Goal: Obtain resource: Download file/media

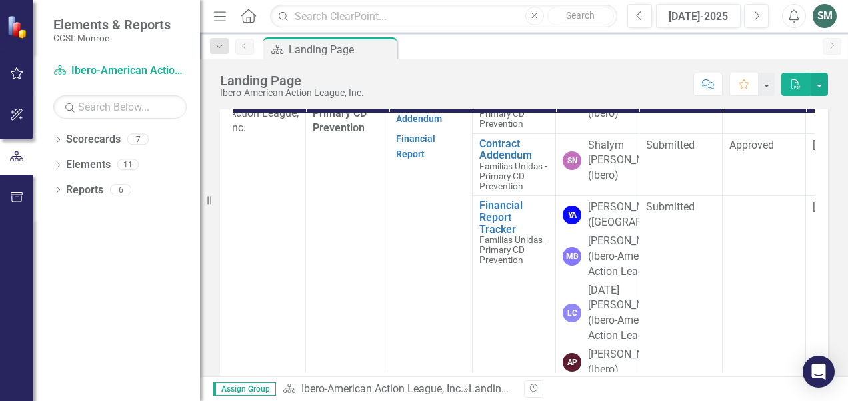
scroll to position [378, 11]
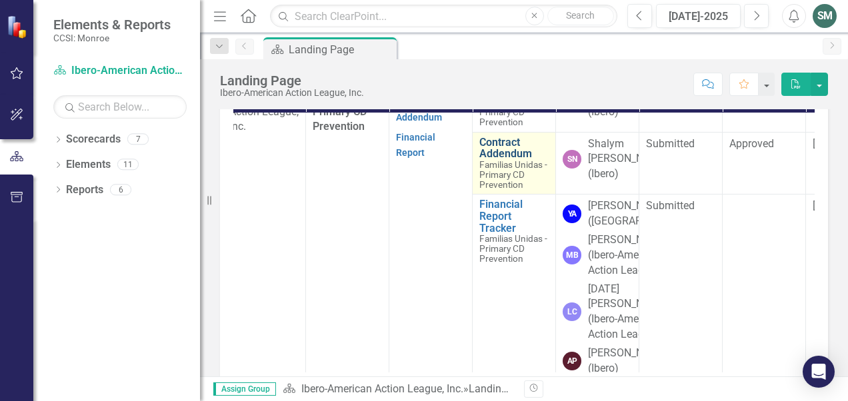
click at [504, 160] on link "Contract Addendum" at bounding box center [513, 148] width 69 height 23
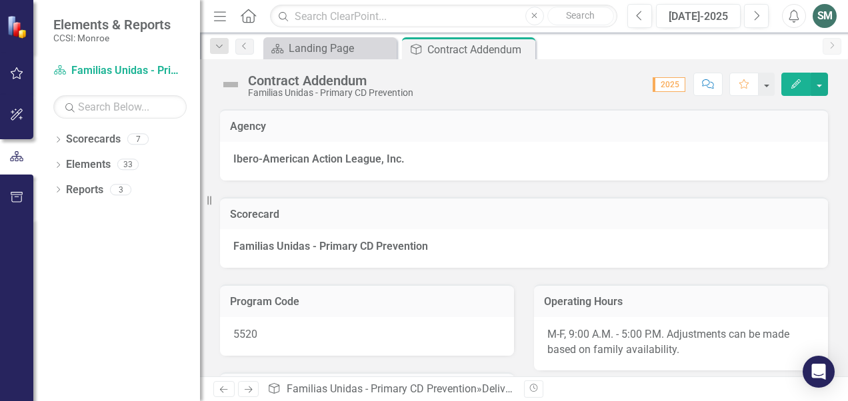
drag, startPoint x: 822, startPoint y: 82, endPoint x: 585, endPoint y: 105, distance: 237.8
click at [585, 105] on div "Contract Addendum Familias Unidas - Primary CD Prevention Score: N/A 2025 Compl…" at bounding box center [524, 217] width 648 height 317
click at [799, 83] on icon "Edit" at bounding box center [796, 83] width 12 height 9
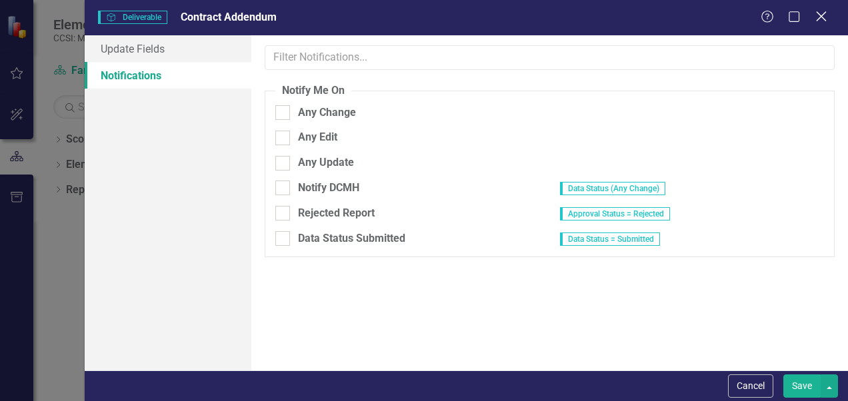
click at [818, 17] on icon "Close" at bounding box center [821, 16] width 17 height 13
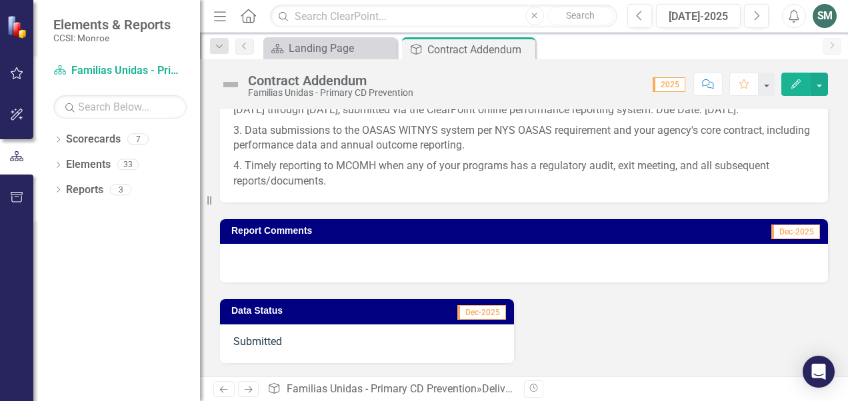
scroll to position [1658, 0]
click at [332, 264] on div at bounding box center [524, 263] width 608 height 39
click at [352, 267] on div at bounding box center [524, 263] width 608 height 39
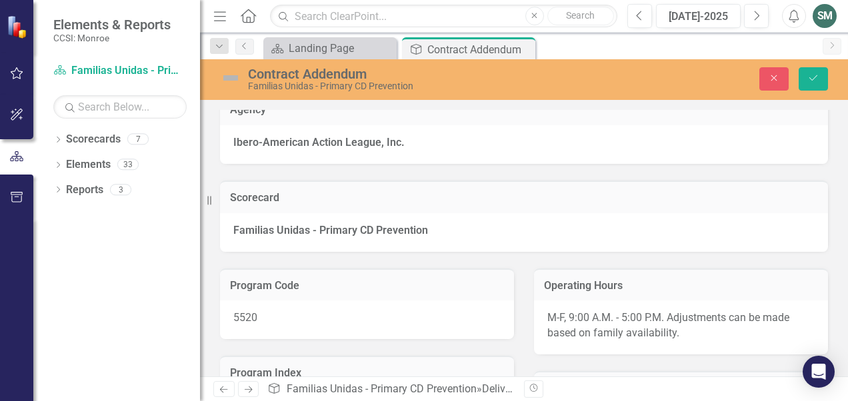
scroll to position [0, 0]
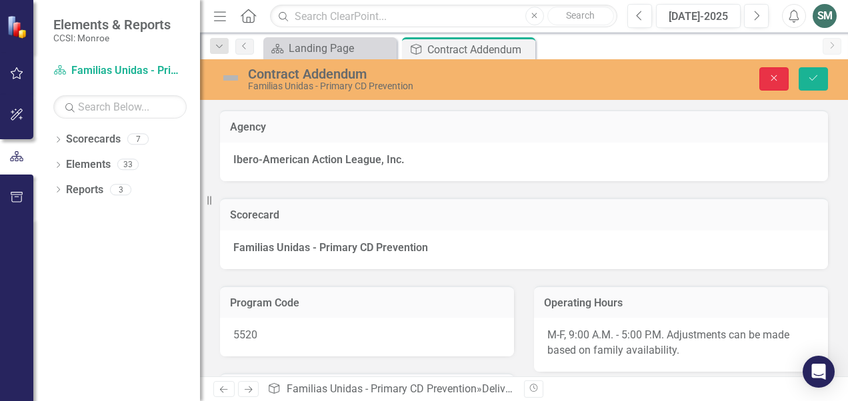
click at [775, 78] on icon "button" at bounding box center [774, 78] width 6 height 6
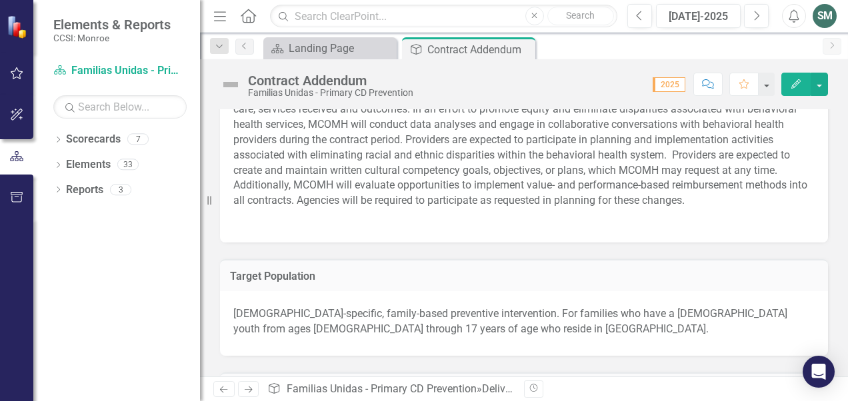
scroll to position [1011, 0]
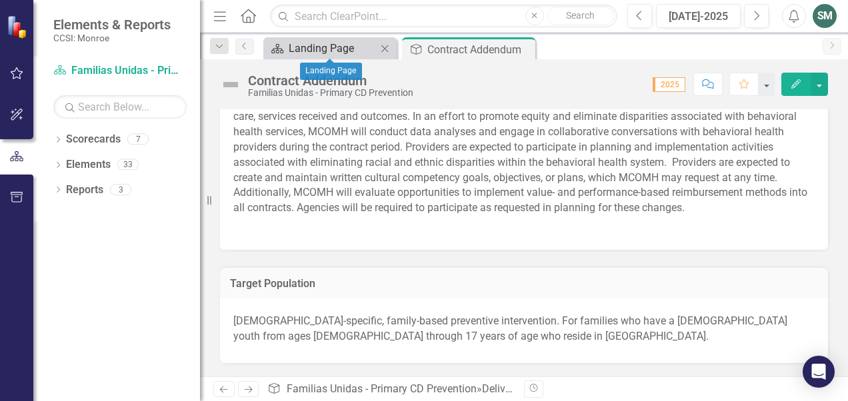
click at [341, 49] on div "Landing Page" at bounding box center [333, 48] width 88 height 17
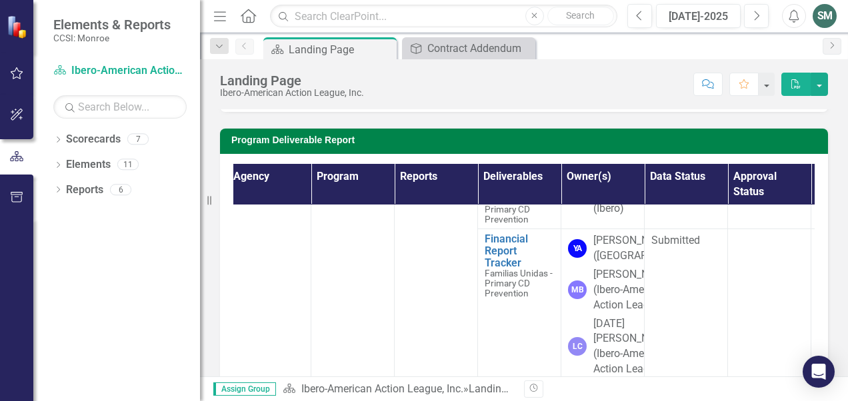
scroll to position [435, 6]
click at [428, 163] on p "Contract Addendum" at bounding box center [435, 145] width 69 height 36
click at [424, 158] on link "Contract Addendum" at bounding box center [424, 145] width 46 height 26
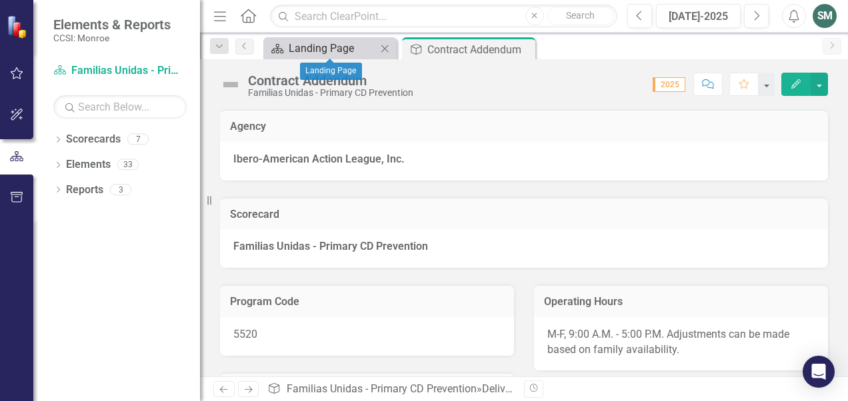
click at [341, 53] on div "Landing Page" at bounding box center [333, 48] width 88 height 17
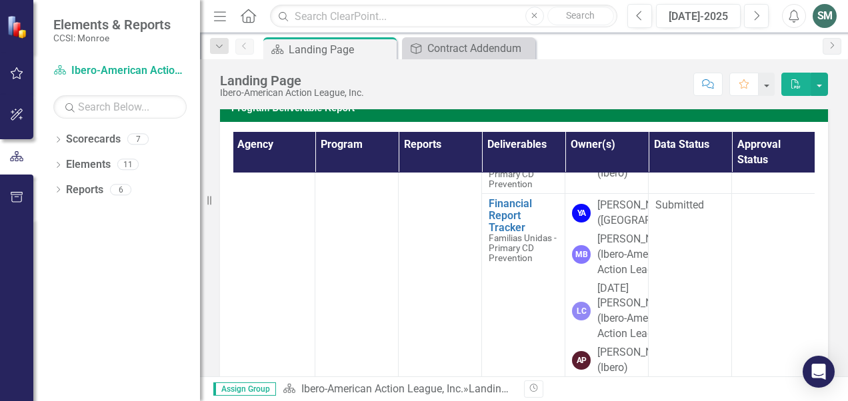
scroll to position [440, 2]
click at [500, 158] on link "Contract Addendum" at bounding box center [523, 146] width 69 height 23
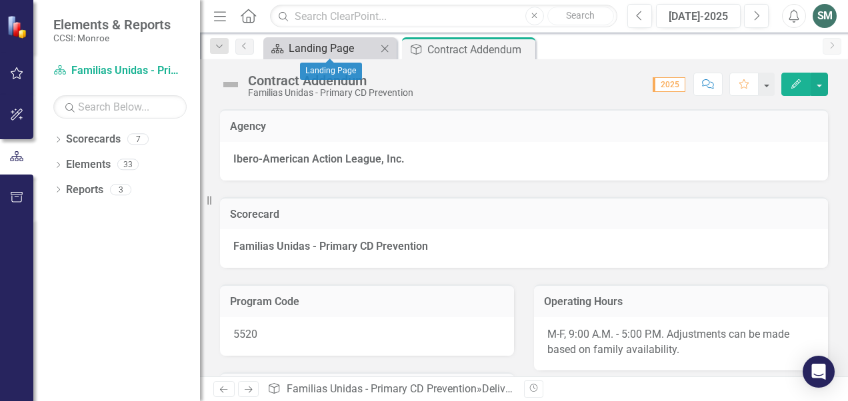
click at [325, 43] on div "Landing Page" at bounding box center [333, 48] width 88 height 17
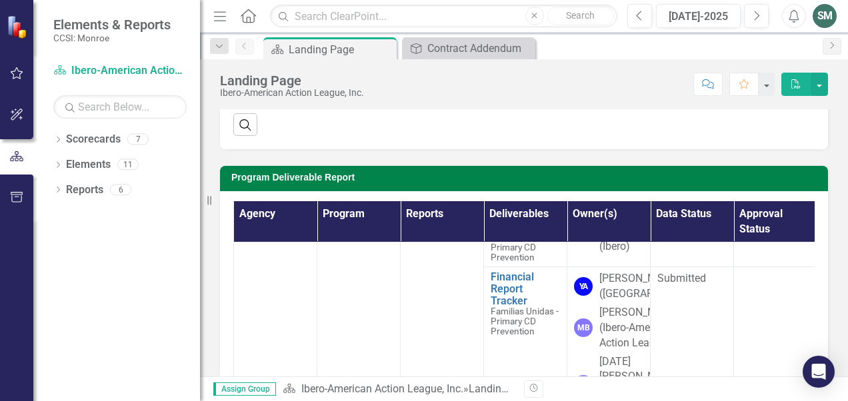
scroll to position [440, 0]
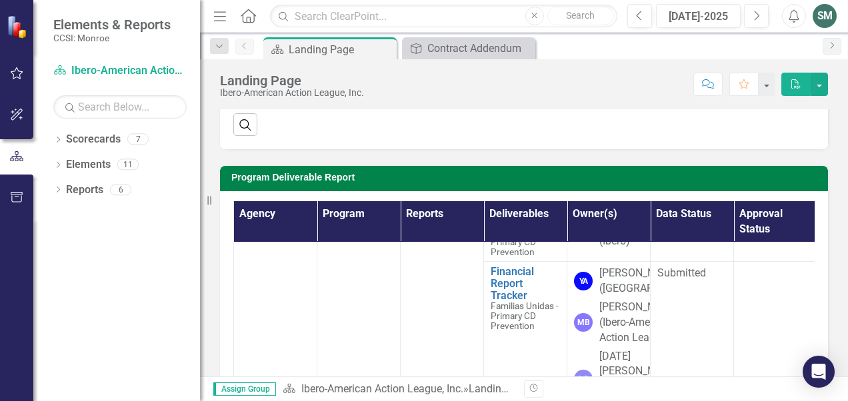
click at [449, 154] on link "Annual Report" at bounding box center [437, 148] width 61 height 11
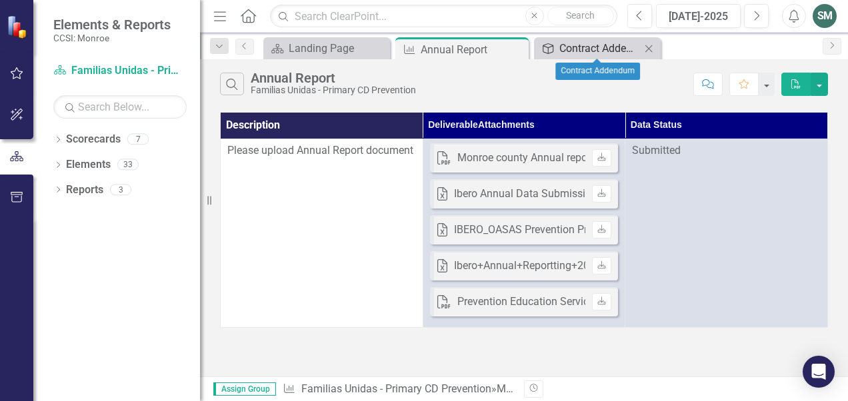
click at [600, 52] on div "Contract Addendum" at bounding box center [599, 48] width 81 height 17
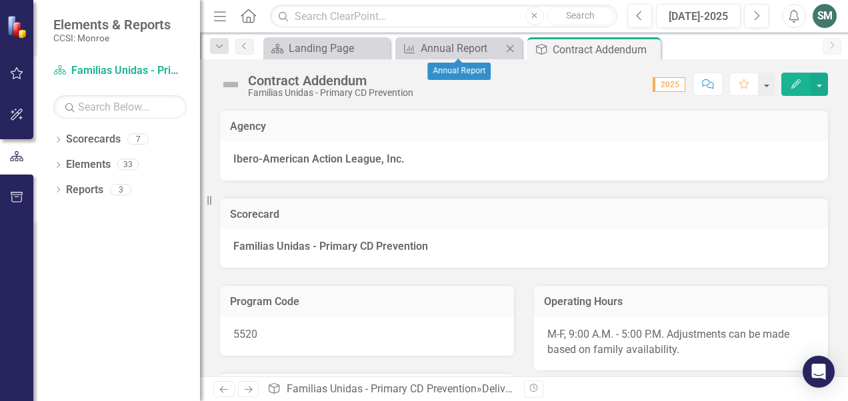
click at [493, 39] on div "Measure Annual Report Close" at bounding box center [458, 48] width 127 height 22
click at [477, 44] on div "Annual Report" at bounding box center [461, 48] width 81 height 17
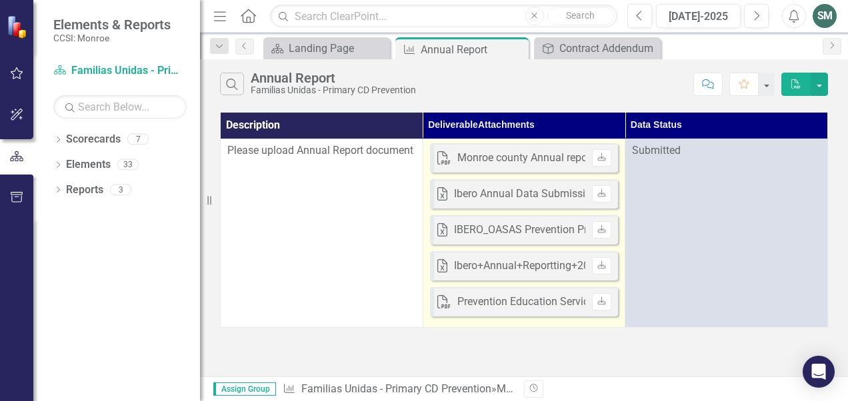
click at [544, 193] on div "Ibero Annual Data Submission Report [DATE]-[DATE] - OASAS CD Prevention Program…" at bounding box center [664, 194] width 421 height 15
click at [599, 191] on icon "Download" at bounding box center [602, 194] width 10 height 8
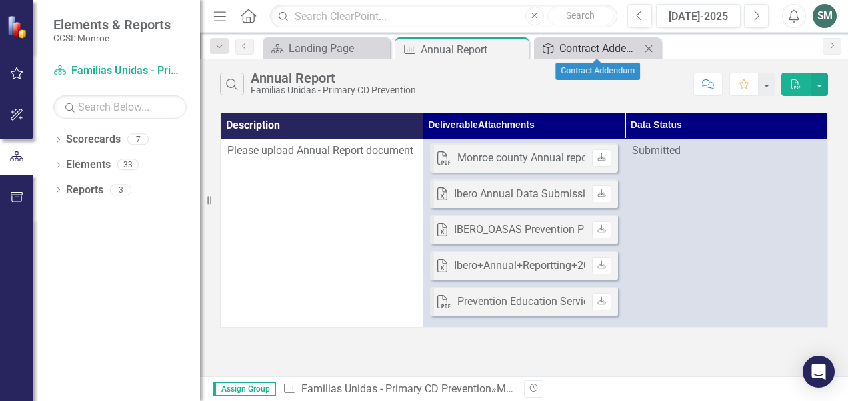
click at [603, 45] on div "Contract Addendum" at bounding box center [599, 48] width 81 height 17
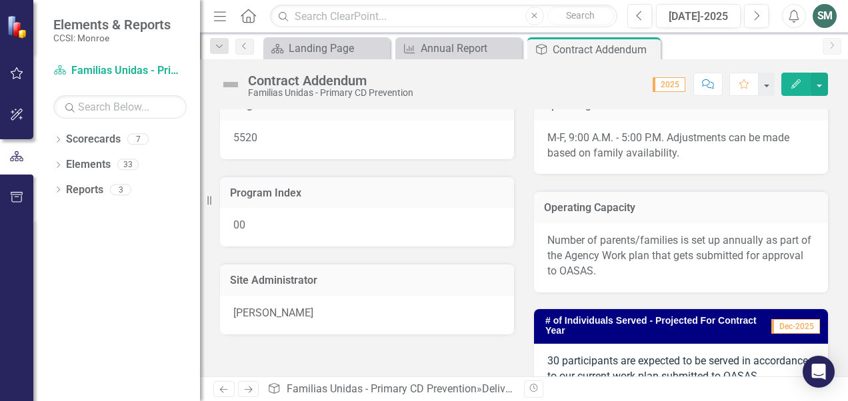
scroll to position [195, 0]
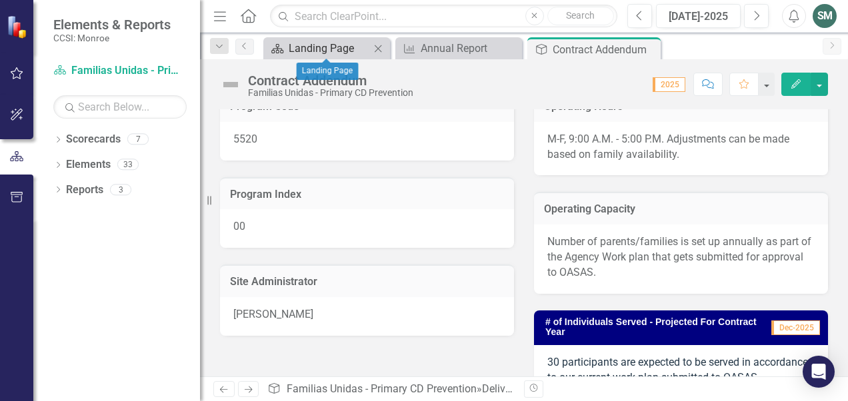
click at [341, 55] on div "Landing Page" at bounding box center [329, 48] width 81 height 17
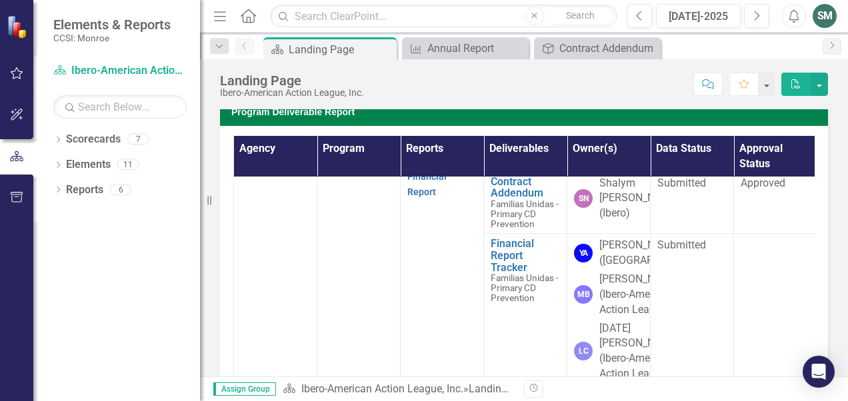
scroll to position [403, 0]
click at [511, 136] on link "Annual Report Tracker" at bounding box center [525, 124] width 69 height 23
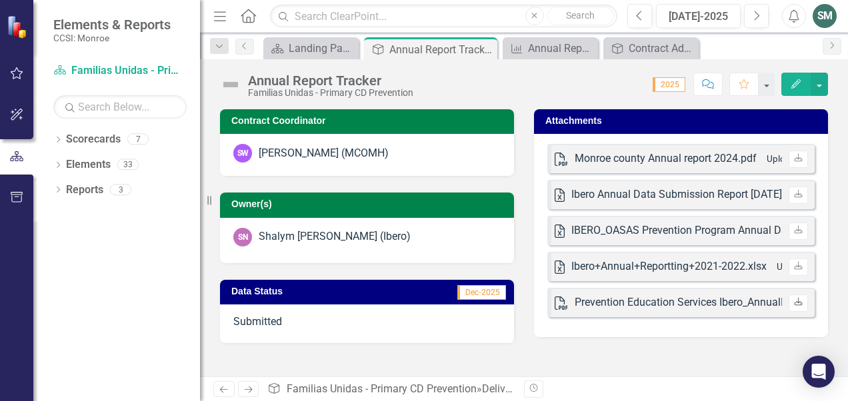
click at [799, 303] on icon "Download" at bounding box center [798, 303] width 10 height 8
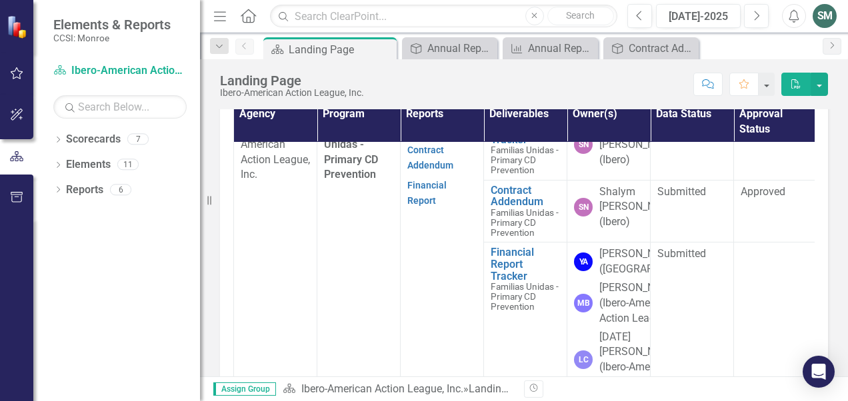
scroll to position [372, 0]
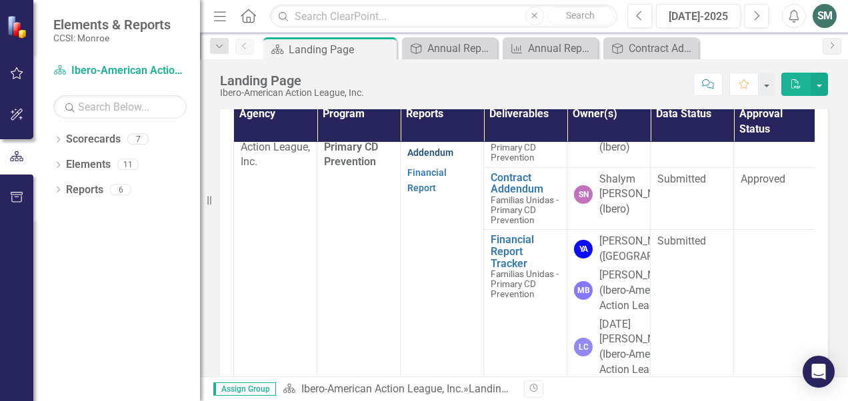
click at [424, 158] on link "Contract Addendum" at bounding box center [430, 145] width 46 height 26
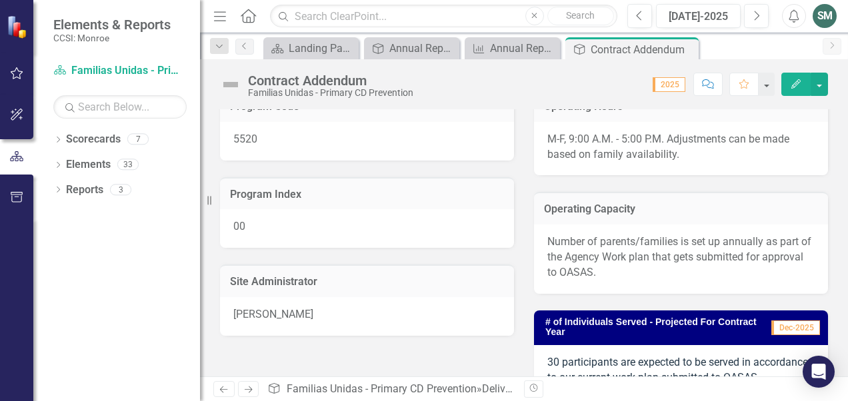
scroll to position [311, 0]
